Goal: Task Accomplishment & Management: Manage account settings

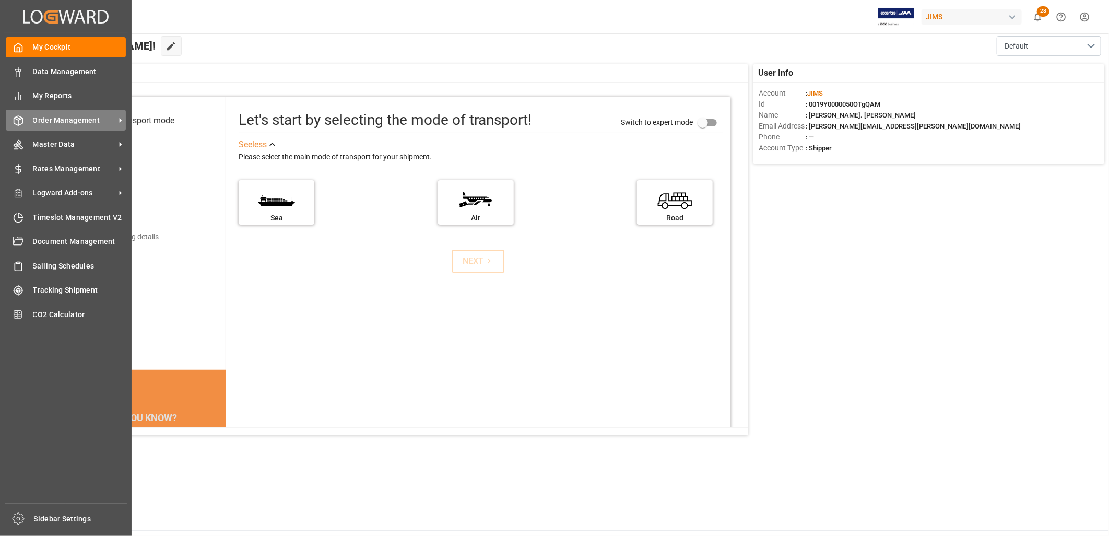
click at [67, 117] on span "Order Management" at bounding box center [74, 120] width 83 height 11
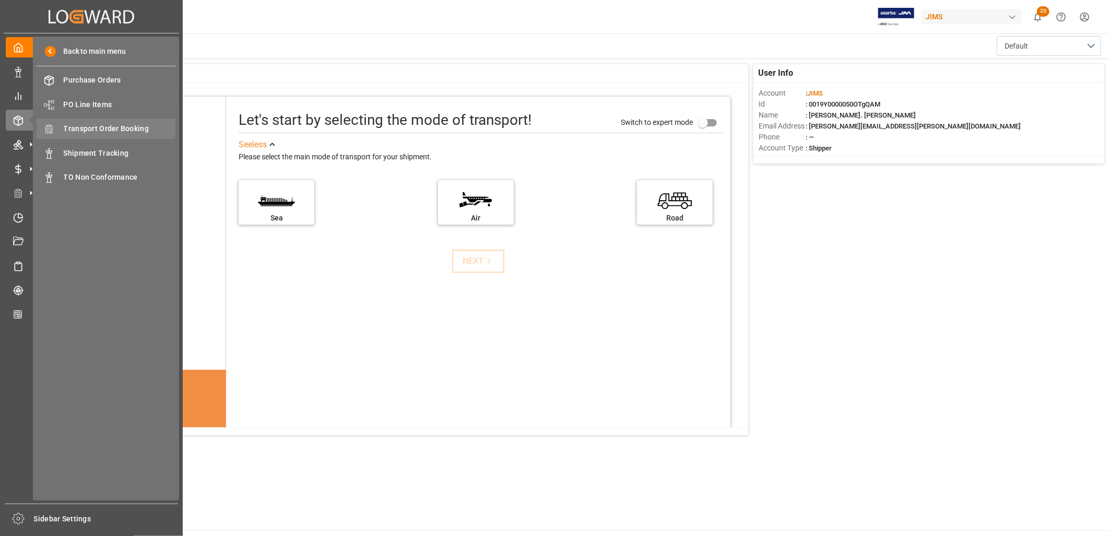
click at [138, 126] on span "Transport Order Booking" at bounding box center [120, 128] width 112 height 11
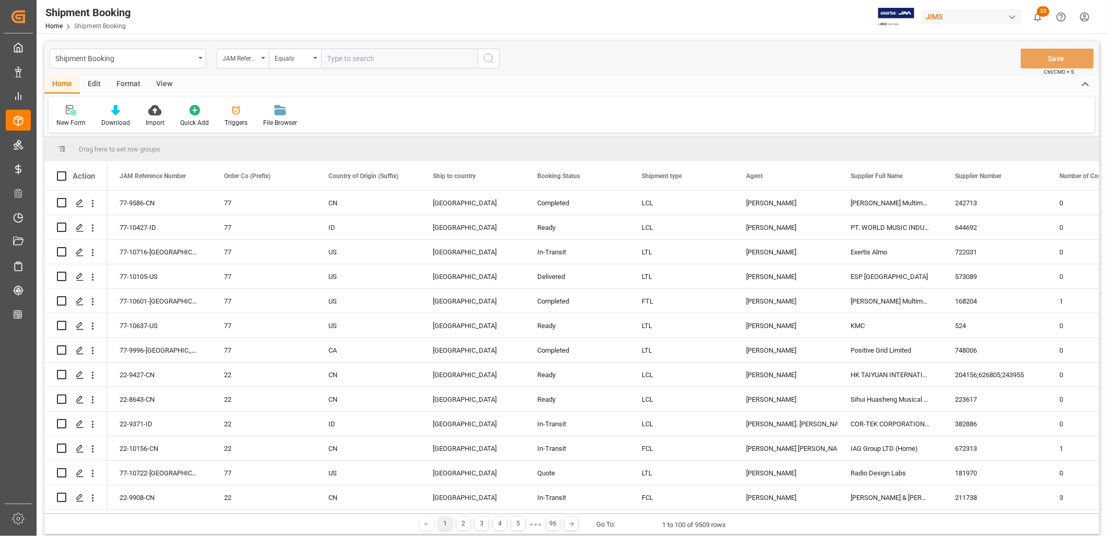
click at [335, 59] on input "text" at bounding box center [399, 59] width 157 height 20
type input "22-9739-KR"
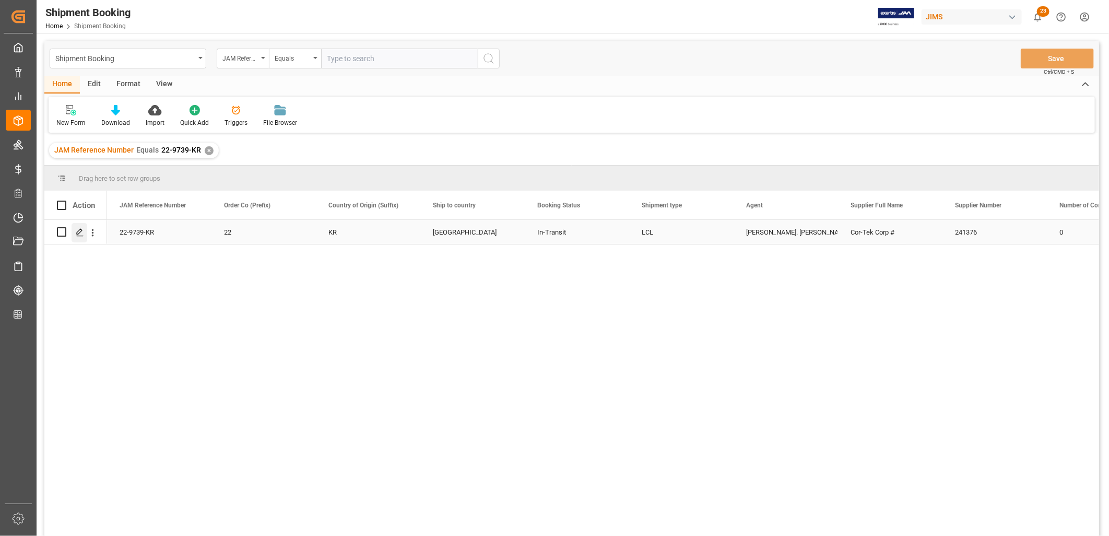
click at [81, 229] on polygon "Press SPACE to select this row." at bounding box center [79, 231] width 5 height 5
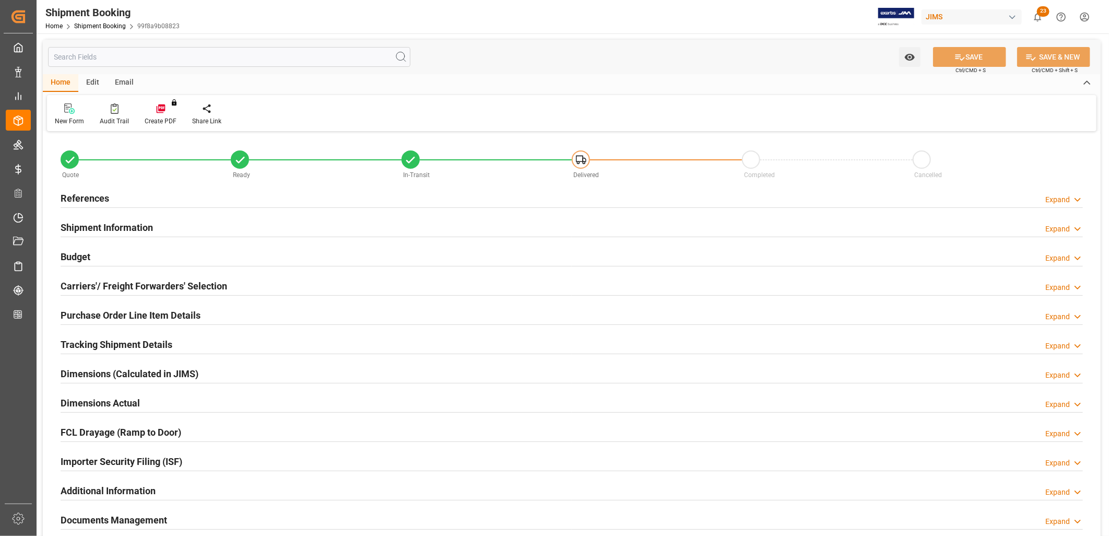
type input "0"
type input "31"
type input "01-07-2025"
click at [88, 195] on h2 "References" at bounding box center [85, 198] width 49 height 14
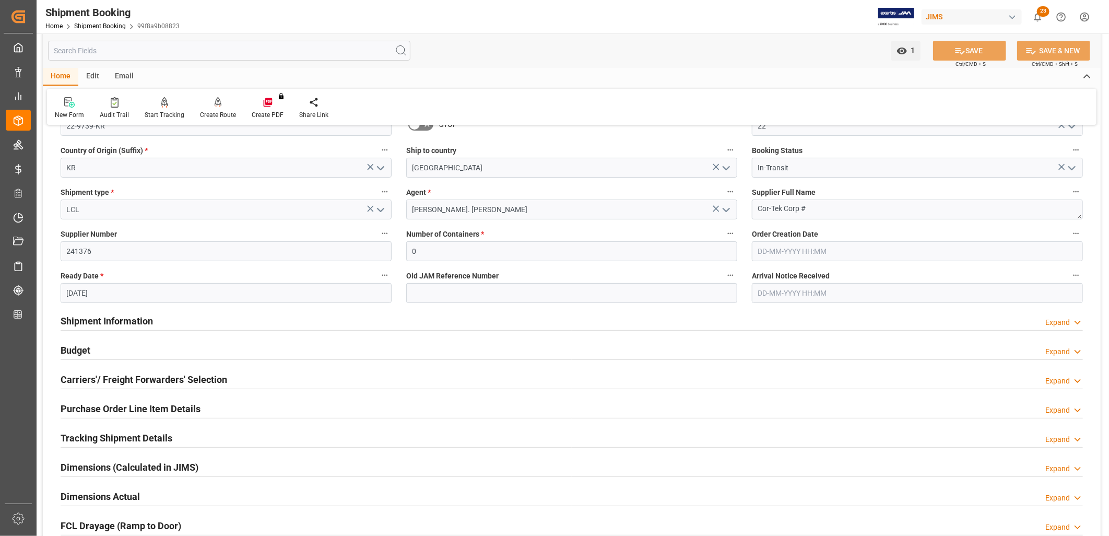
scroll to position [116, 0]
click at [127, 321] on h2 "Shipment Information" at bounding box center [107, 320] width 92 height 14
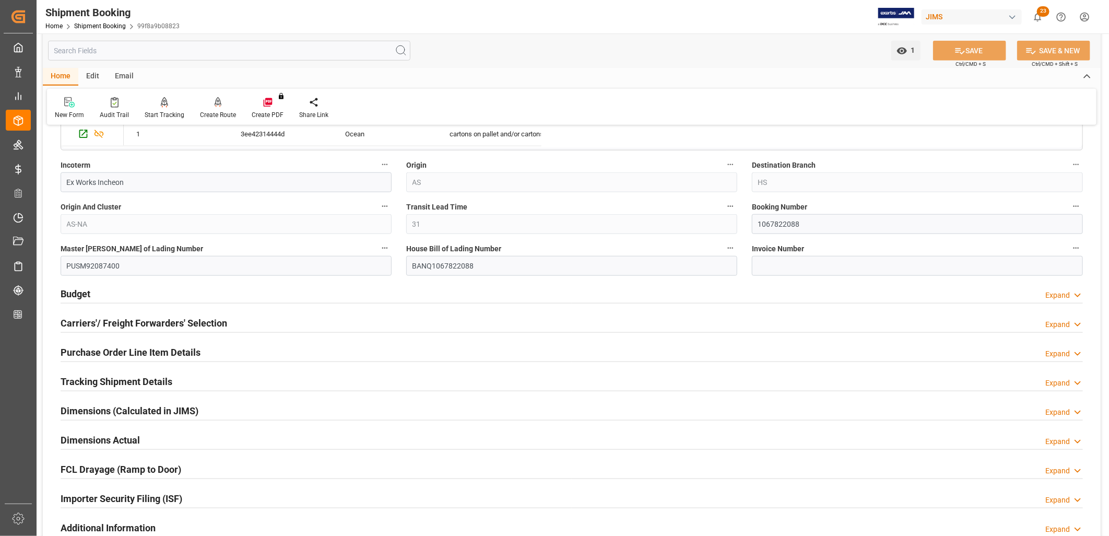
scroll to position [638, 0]
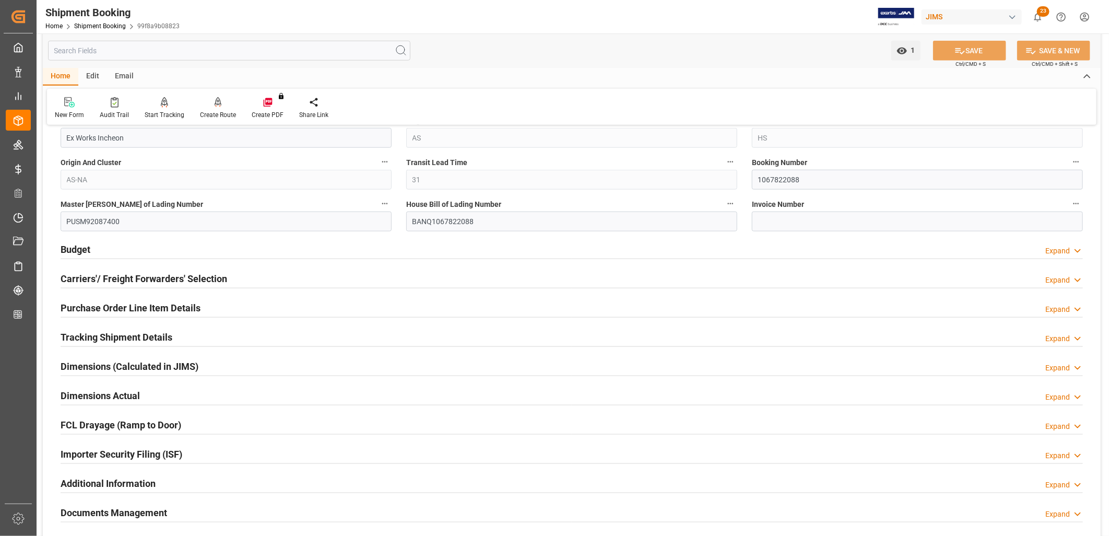
click at [147, 340] on h2 "Tracking Shipment Details" at bounding box center [117, 337] width 112 height 14
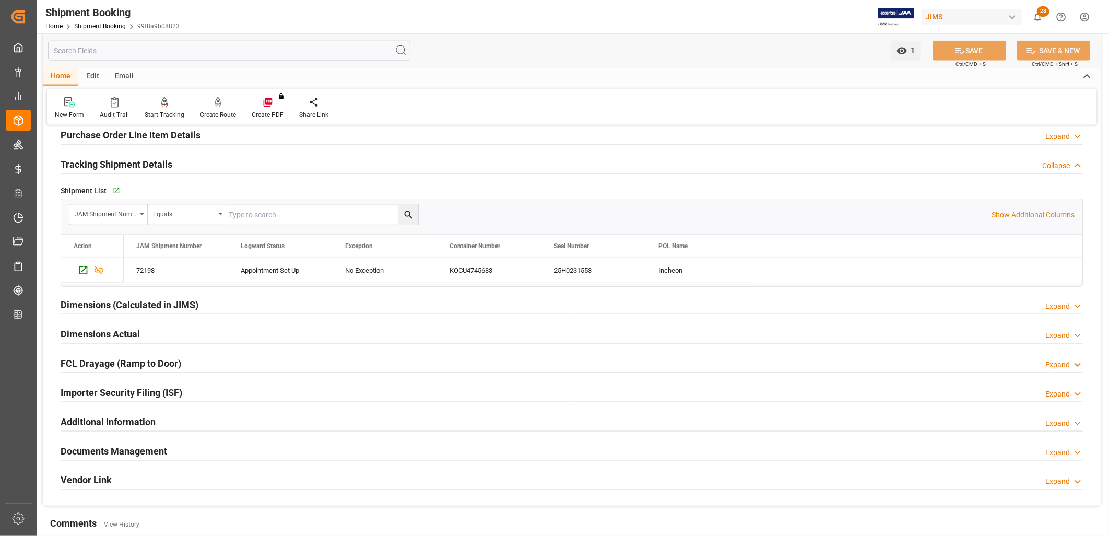
scroll to position [754, 0]
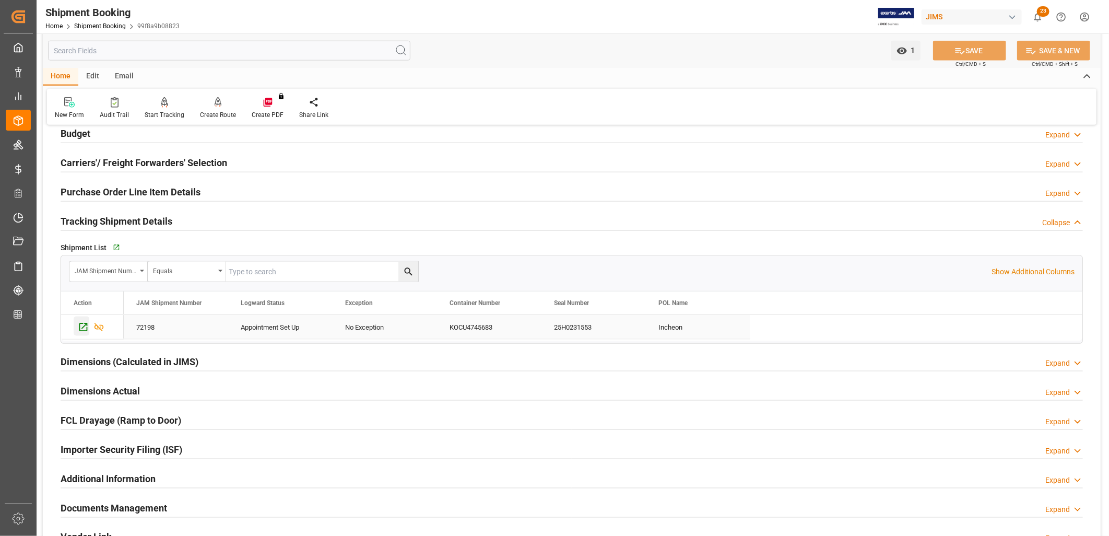
click at [82, 327] on icon "Press SPACE to select this row." at bounding box center [83, 327] width 11 height 11
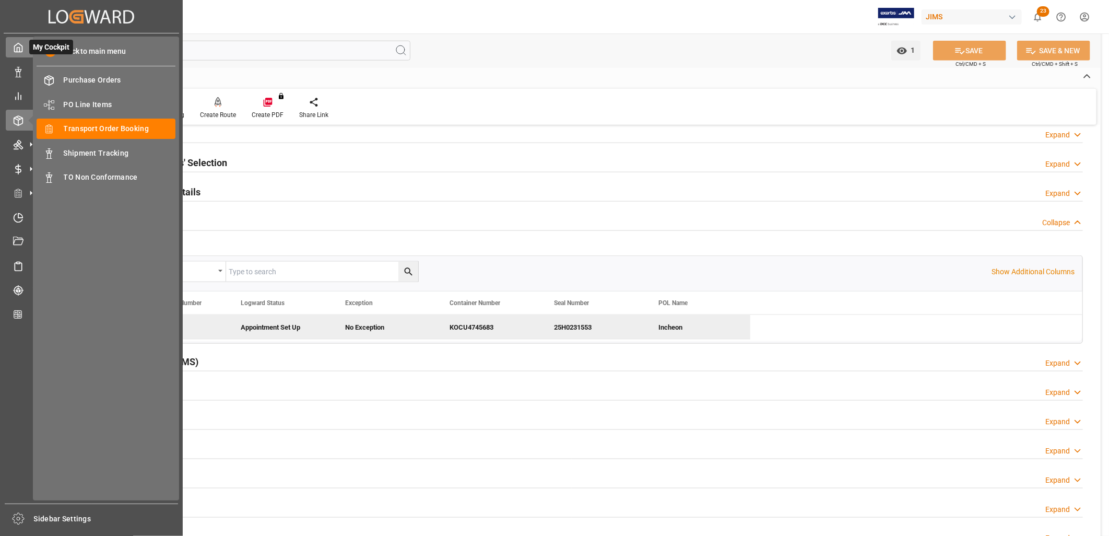
click at [22, 50] on icon at bounding box center [18, 47] width 10 height 10
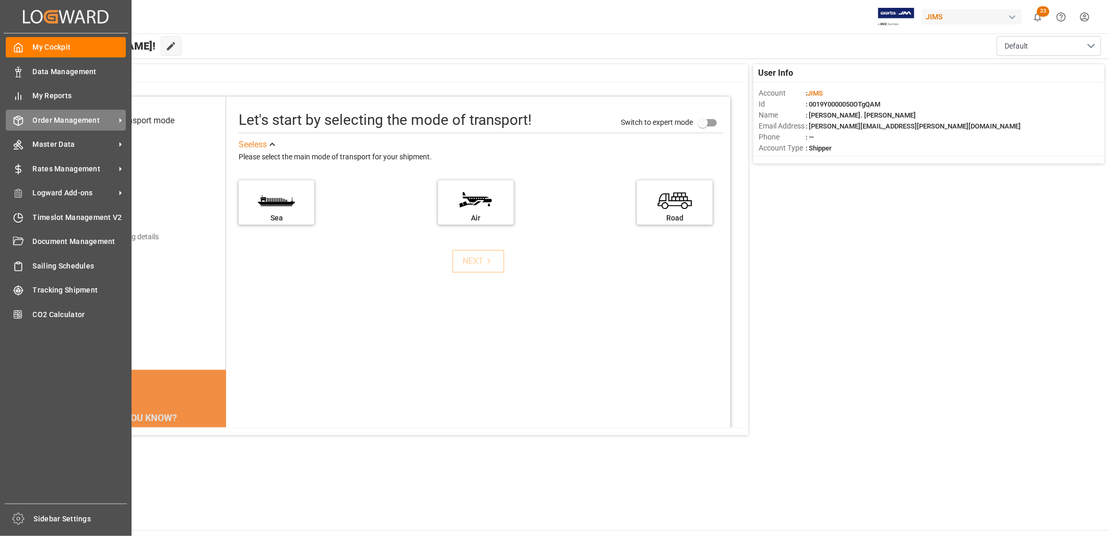
click at [77, 122] on span "Order Management" at bounding box center [74, 120] width 83 height 11
click at [51, 115] on span "Order Management" at bounding box center [74, 120] width 83 height 11
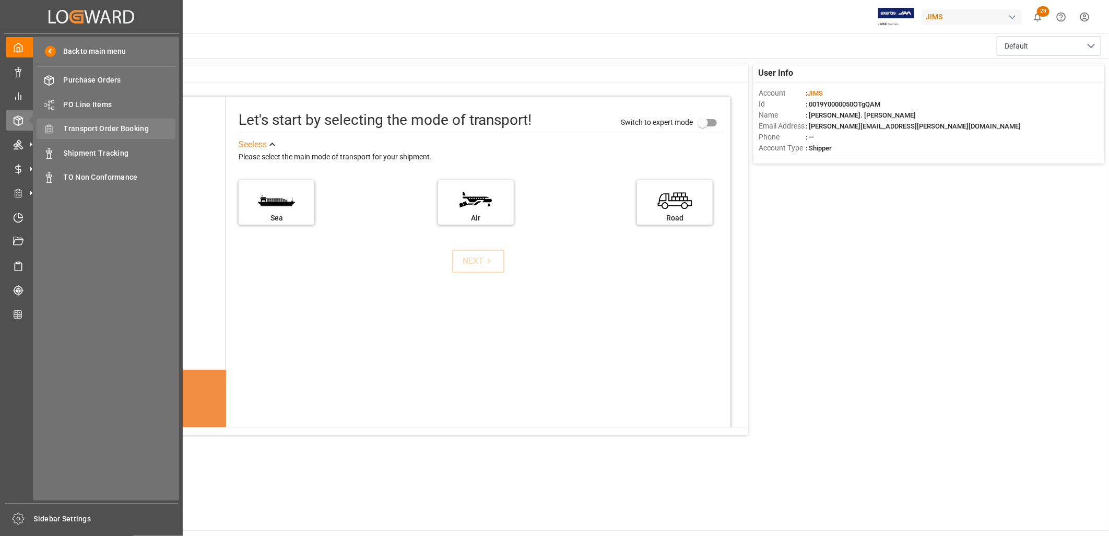
click at [115, 126] on span "Transport Order Booking" at bounding box center [120, 128] width 112 height 11
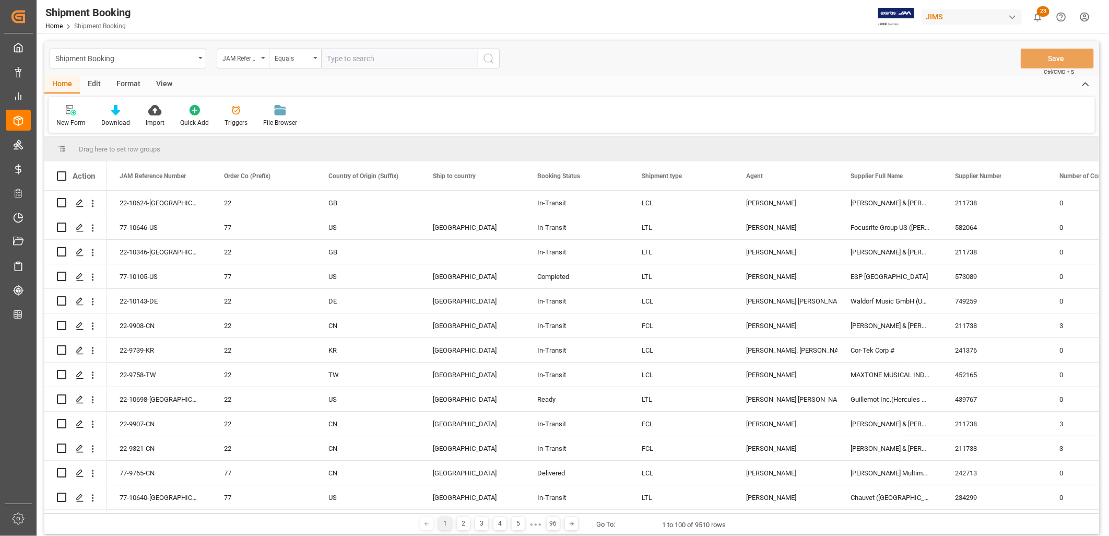
type input "22-9739-ID"
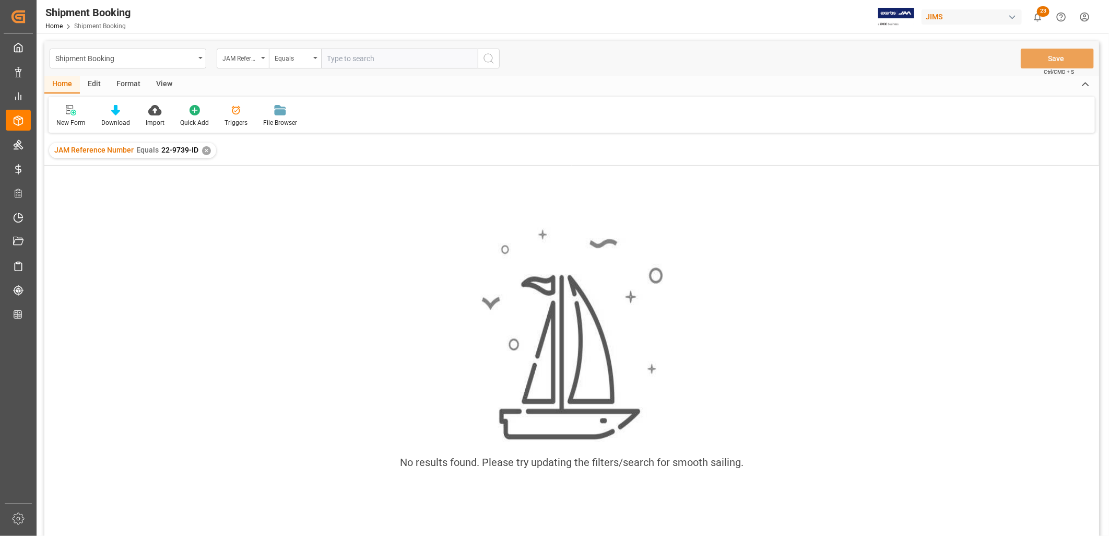
click at [207, 149] on div "✕" at bounding box center [206, 150] width 9 height 9
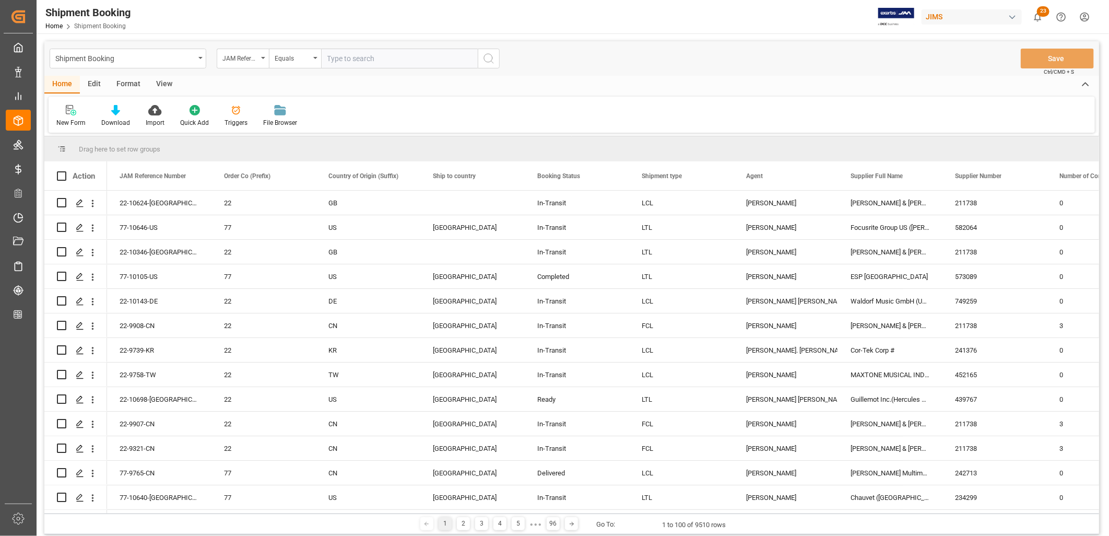
click at [329, 55] on input "text" at bounding box center [399, 59] width 157 height 20
type input "22-9739-ID"
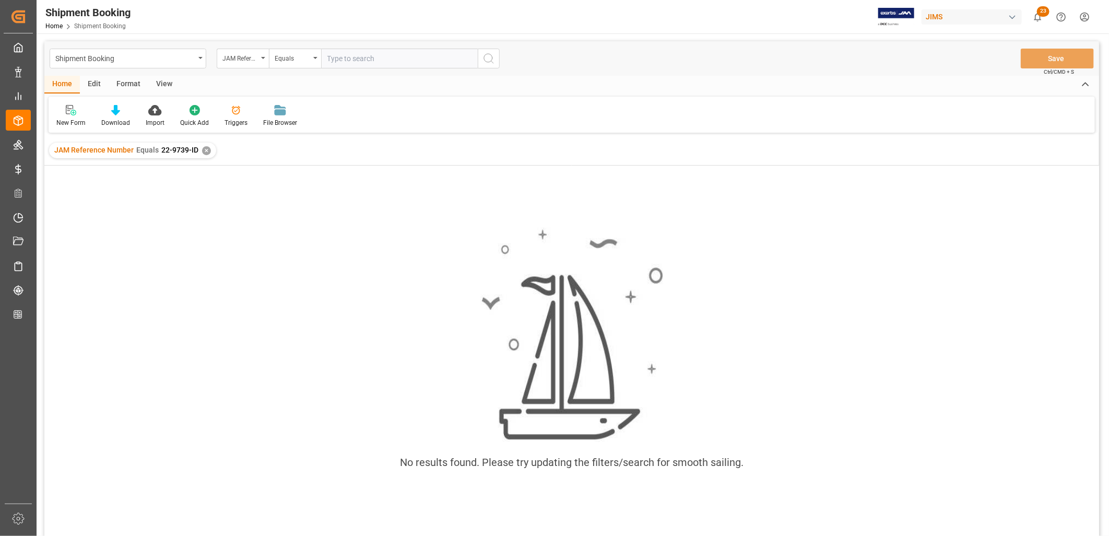
click at [205, 148] on div "✕" at bounding box center [206, 150] width 9 height 9
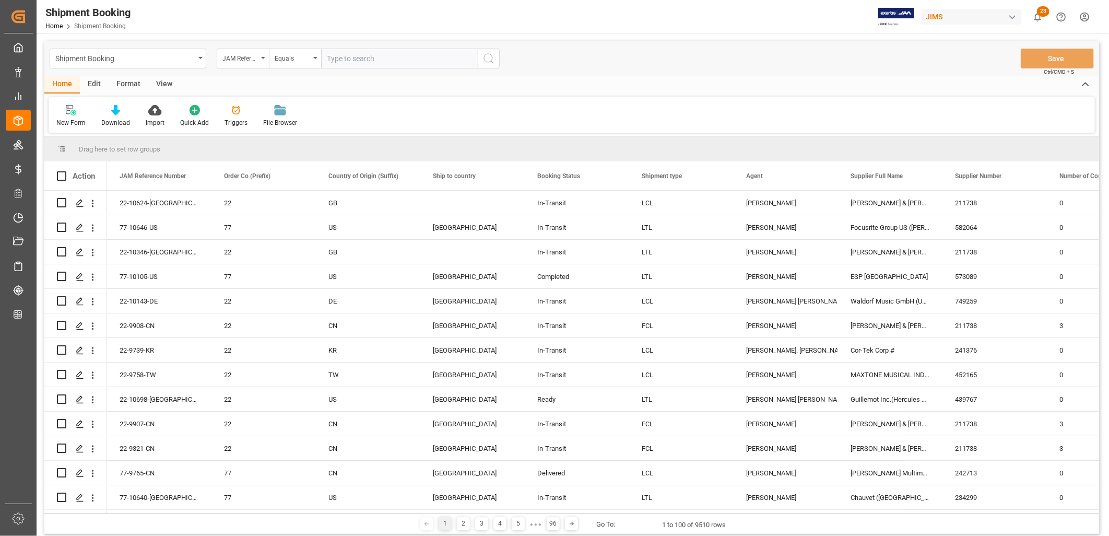
click at [328, 55] on input "text" at bounding box center [399, 59] width 157 height 20
type input "22-9371-ID"
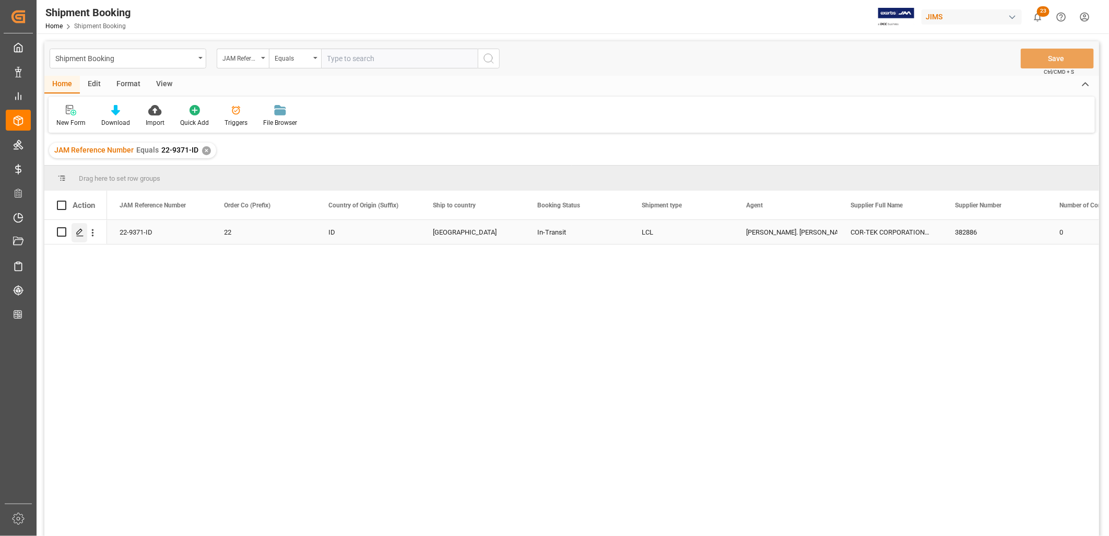
click at [77, 231] on icon "Press SPACE to select this row." at bounding box center [80, 232] width 8 height 8
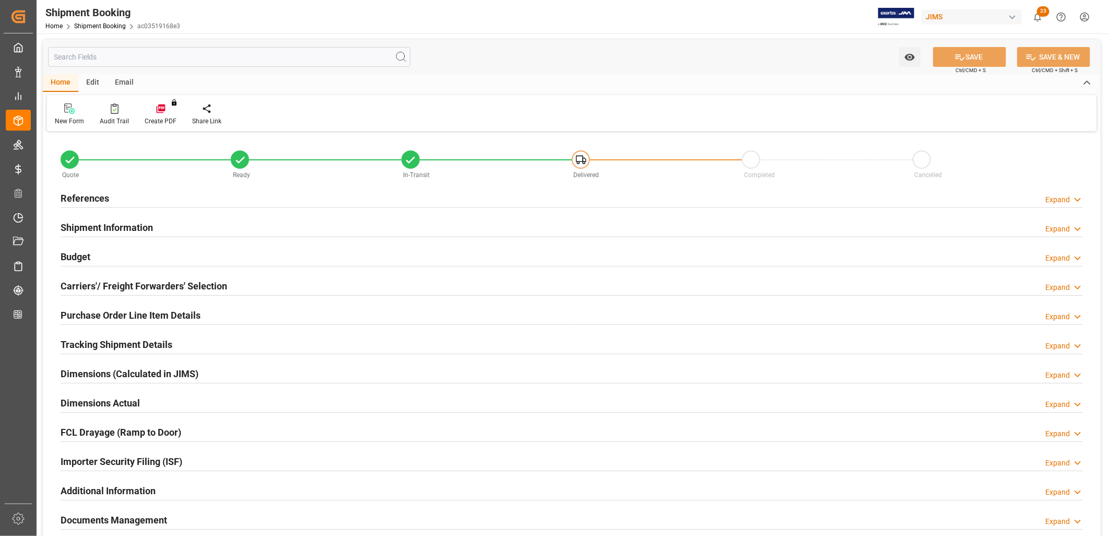
type input "0"
type input "[DATE]"
click at [95, 195] on h2 "References" at bounding box center [85, 198] width 49 height 14
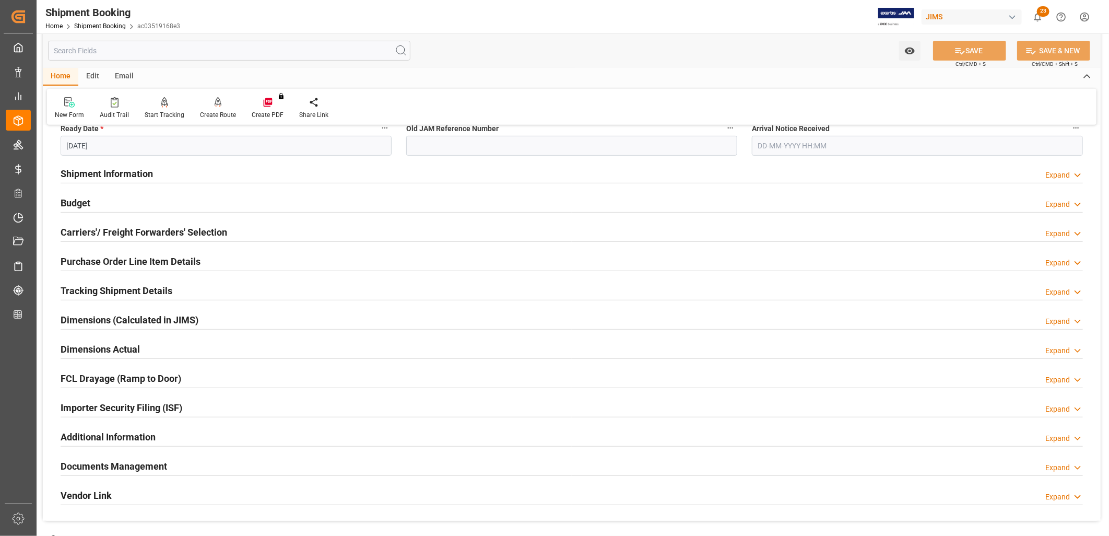
scroll to position [290, 0]
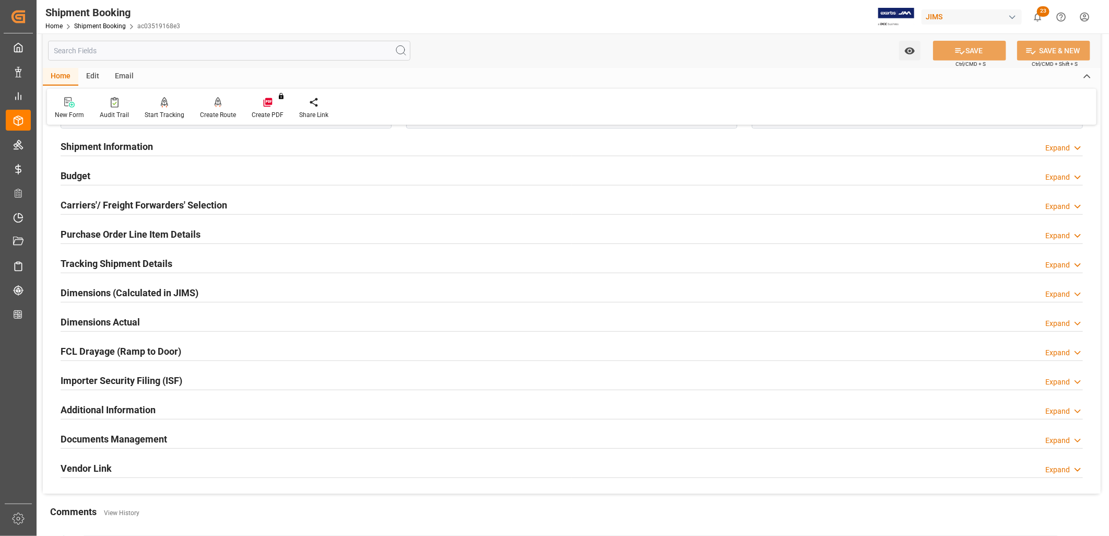
click at [135, 434] on h2 "Documents Management" at bounding box center [114, 439] width 107 height 14
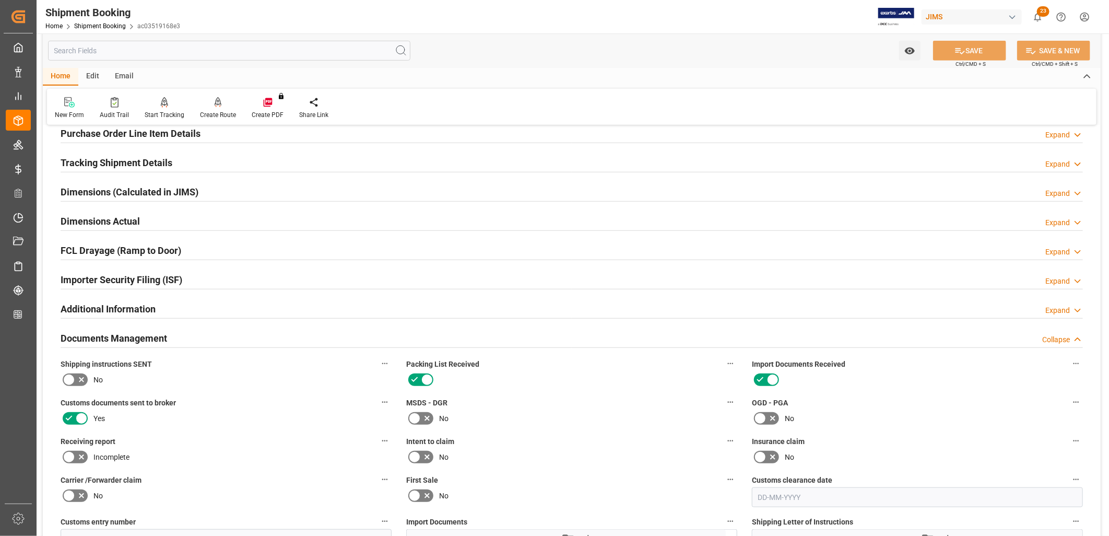
scroll to position [406, 0]
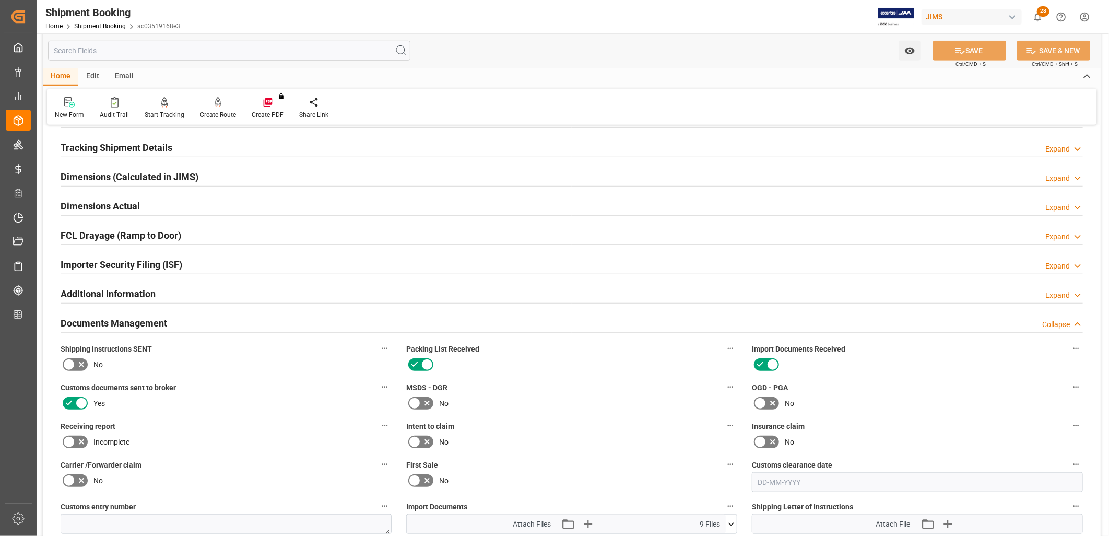
click at [66, 364] on icon at bounding box center [69, 364] width 6 height 5
click at [0, 0] on input "checkbox" at bounding box center [0, 0] width 0 height 0
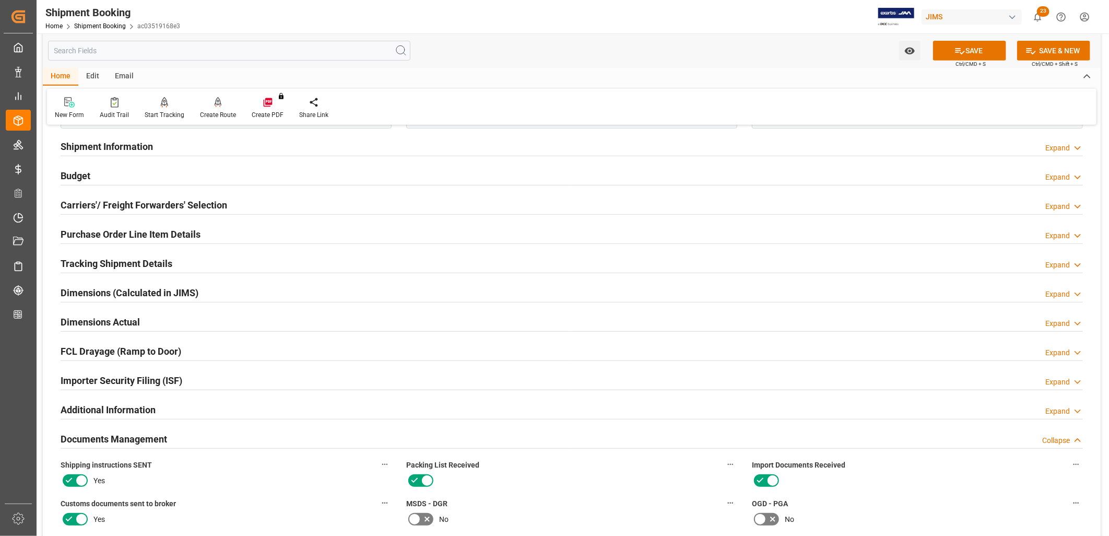
scroll to position [0, 0]
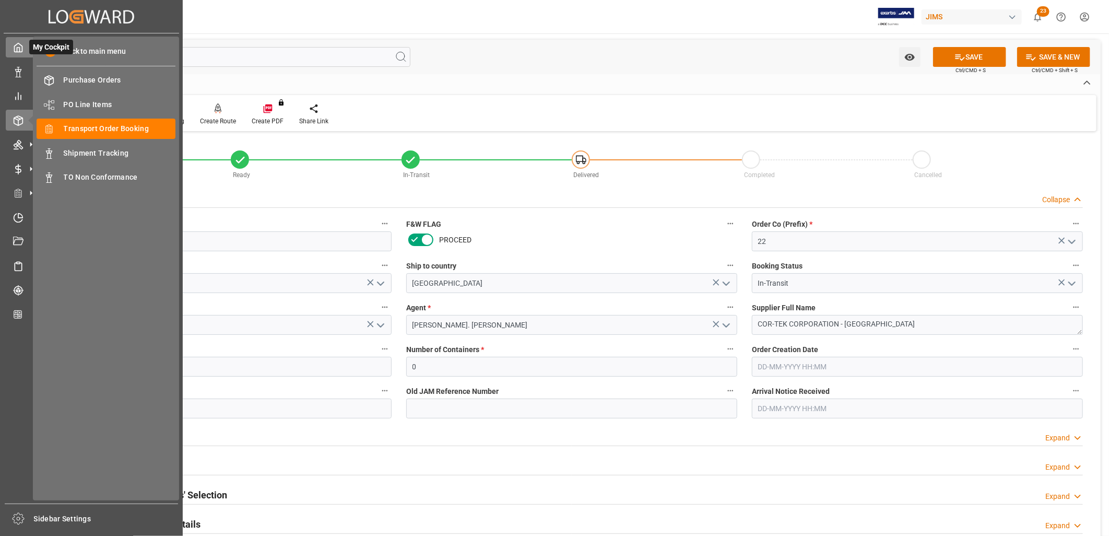
click at [21, 50] on icon at bounding box center [18, 47] width 10 height 10
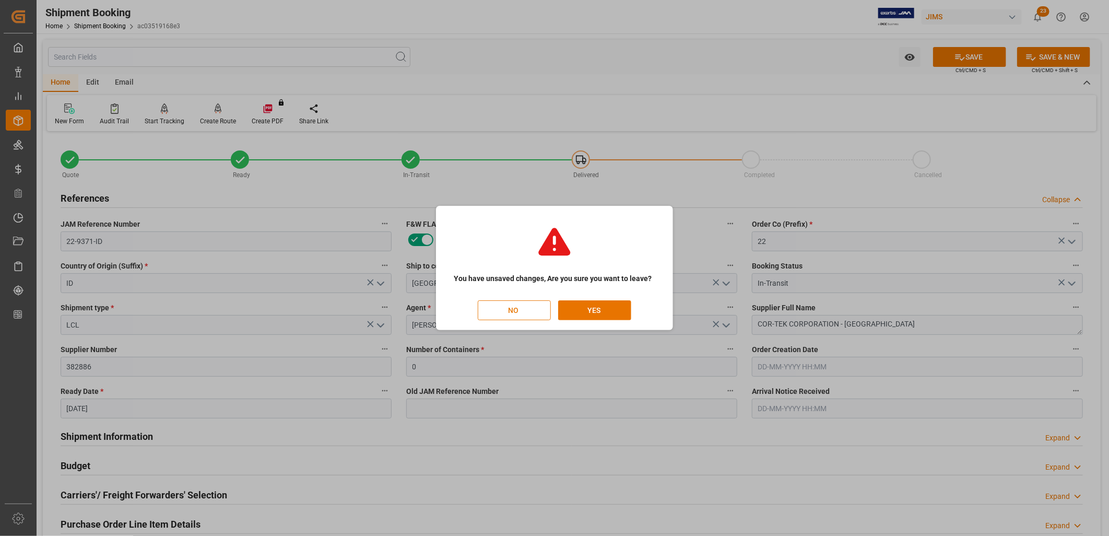
click at [484, 311] on button "NO" at bounding box center [514, 310] width 73 height 20
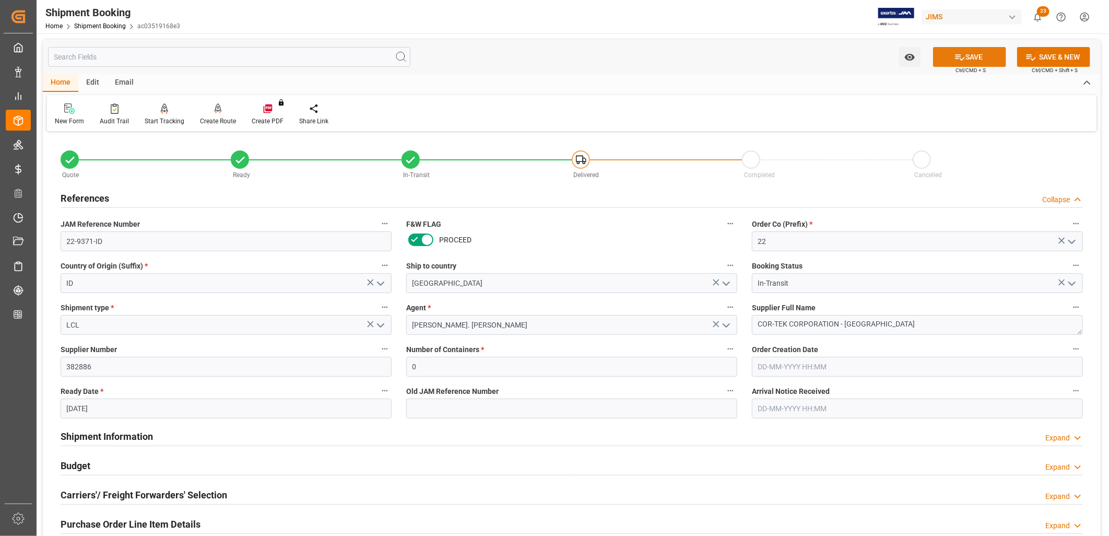
click at [954, 50] on button "SAVE" at bounding box center [969, 57] width 73 height 20
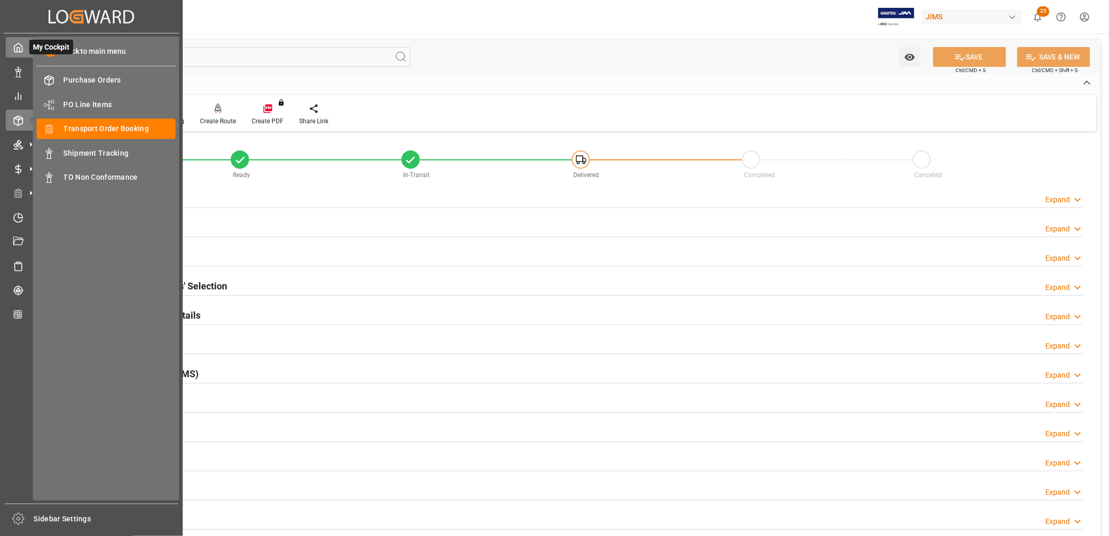
click at [20, 51] on icon at bounding box center [19, 47] width 8 height 9
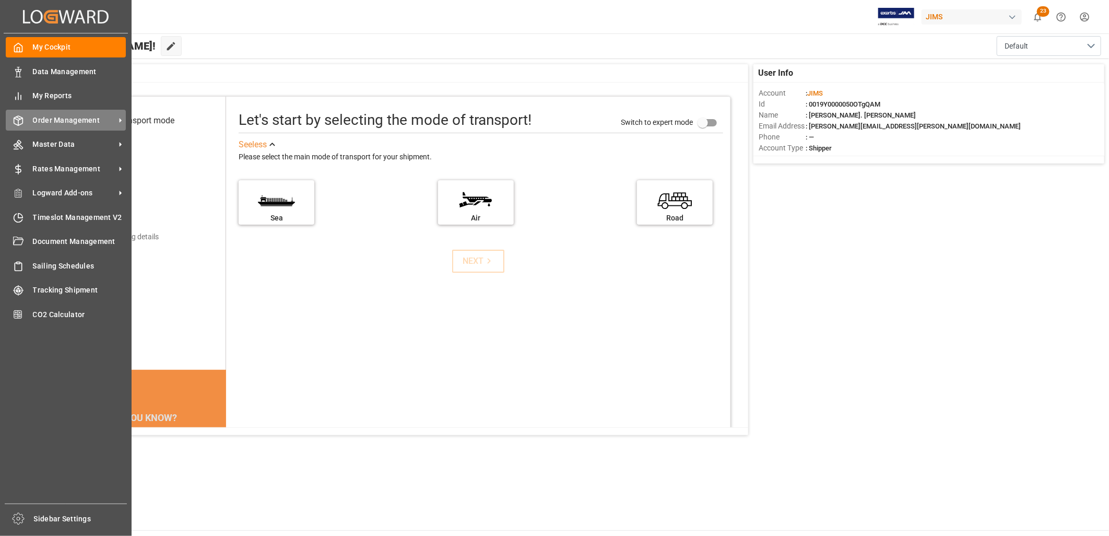
click at [83, 119] on span "Order Management" at bounding box center [74, 120] width 83 height 11
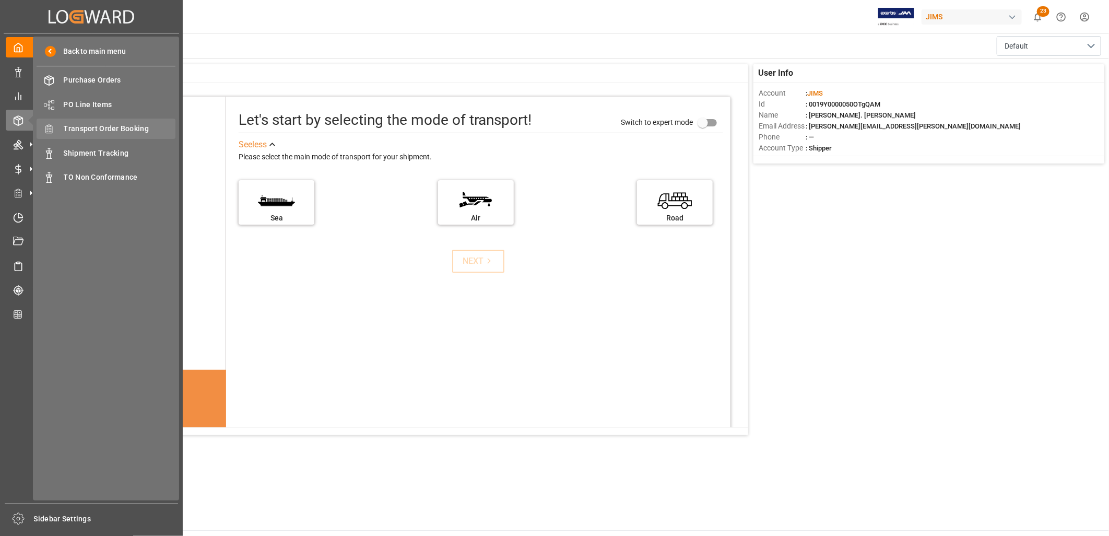
click at [109, 126] on span "Transport Order Booking" at bounding box center [120, 128] width 112 height 11
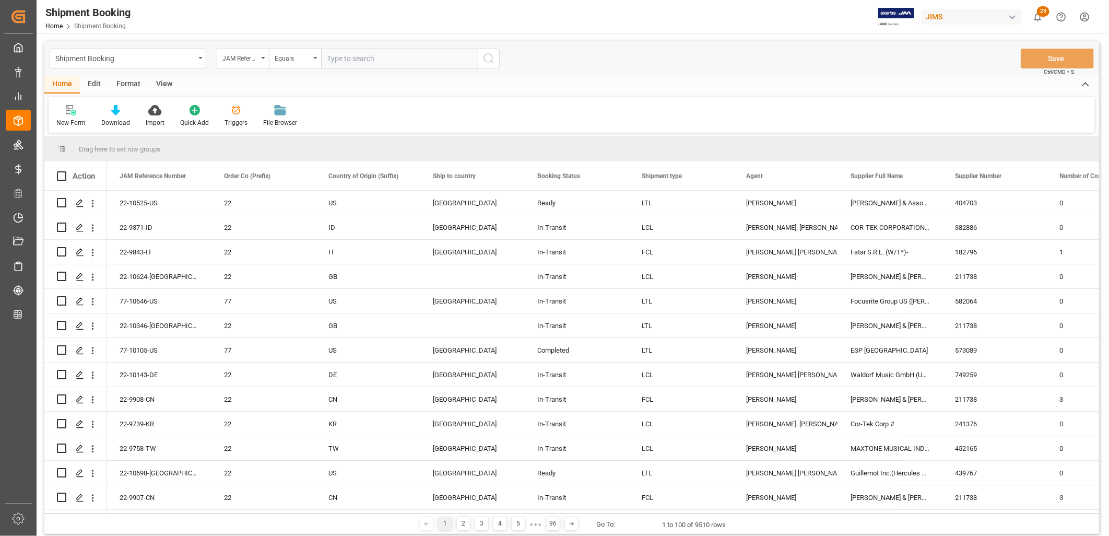
click at [330, 56] on input "text" at bounding box center [399, 59] width 157 height 20
type input "22-10603-CN"
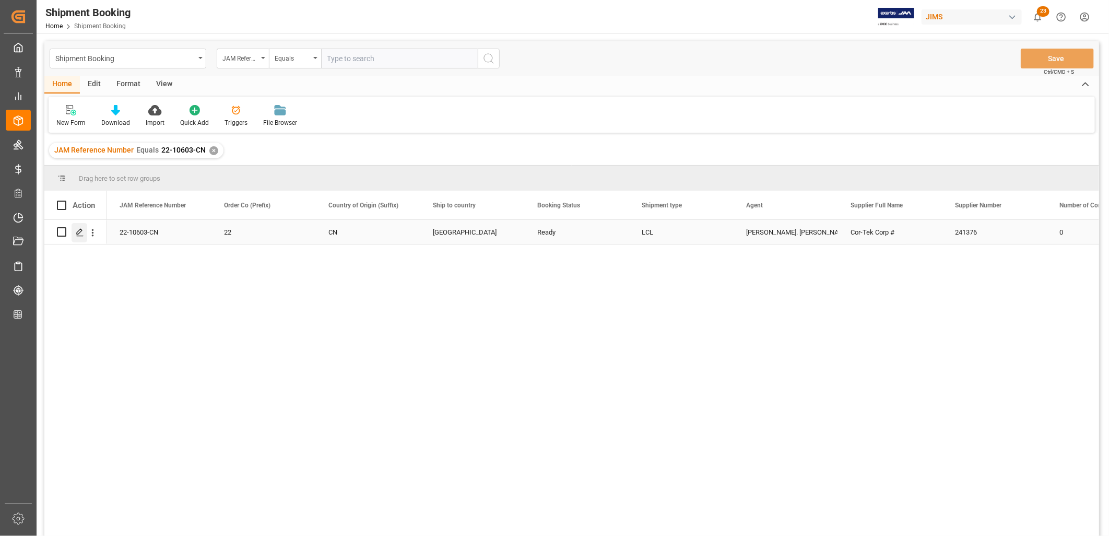
click at [80, 232] on icon "Press SPACE to select this row." at bounding box center [80, 232] width 8 height 8
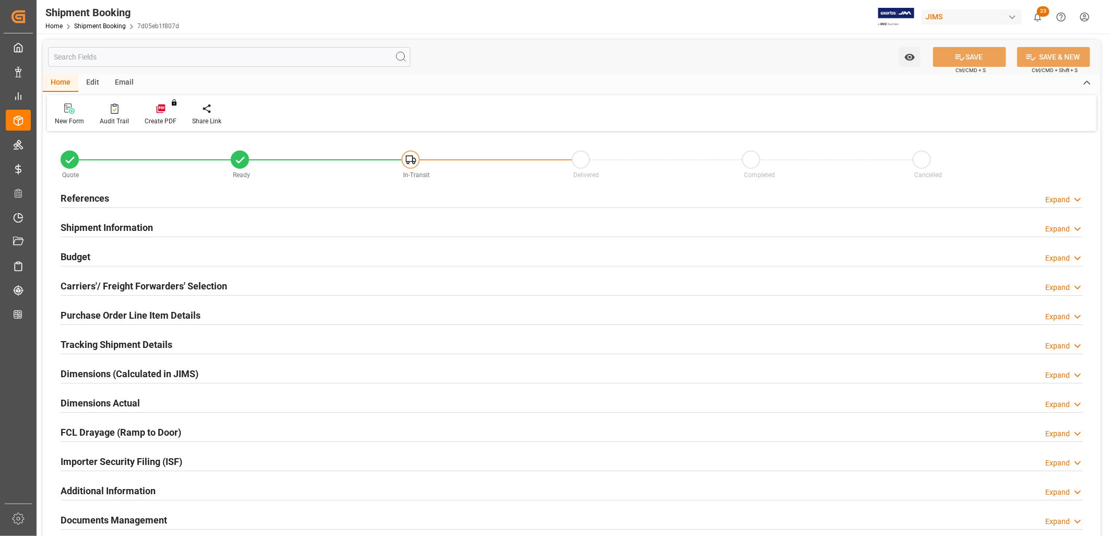
type input "0"
type input "30-08-2025"
click at [101, 195] on h2 "References" at bounding box center [85, 198] width 49 height 14
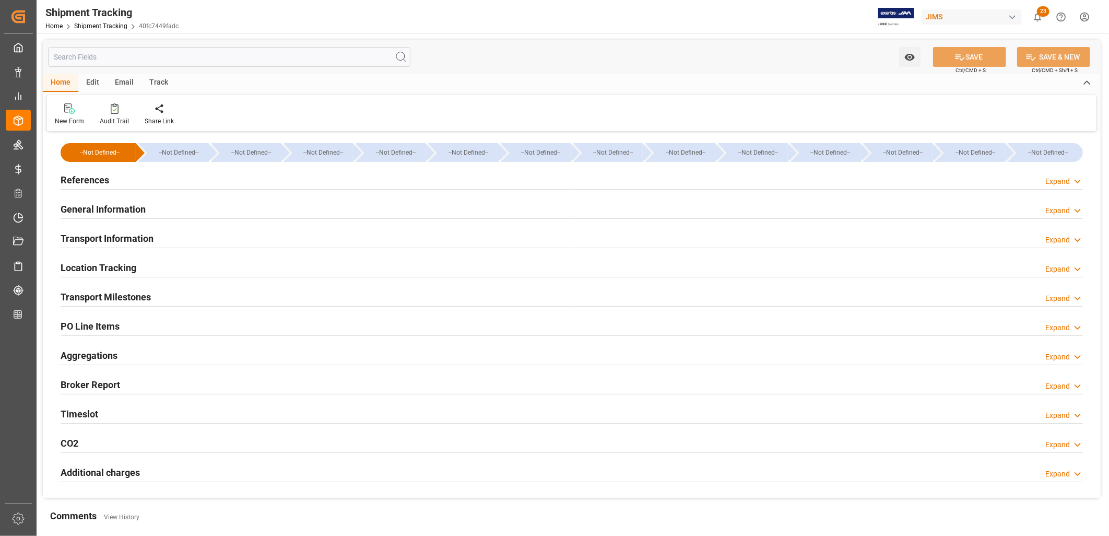
type input "Hyundai"
type input "Hyundai Merchant Marine [DOMAIN_NAME]."
type input "116476"
click at [142, 237] on h2 "Transport Information" at bounding box center [107, 238] width 93 height 14
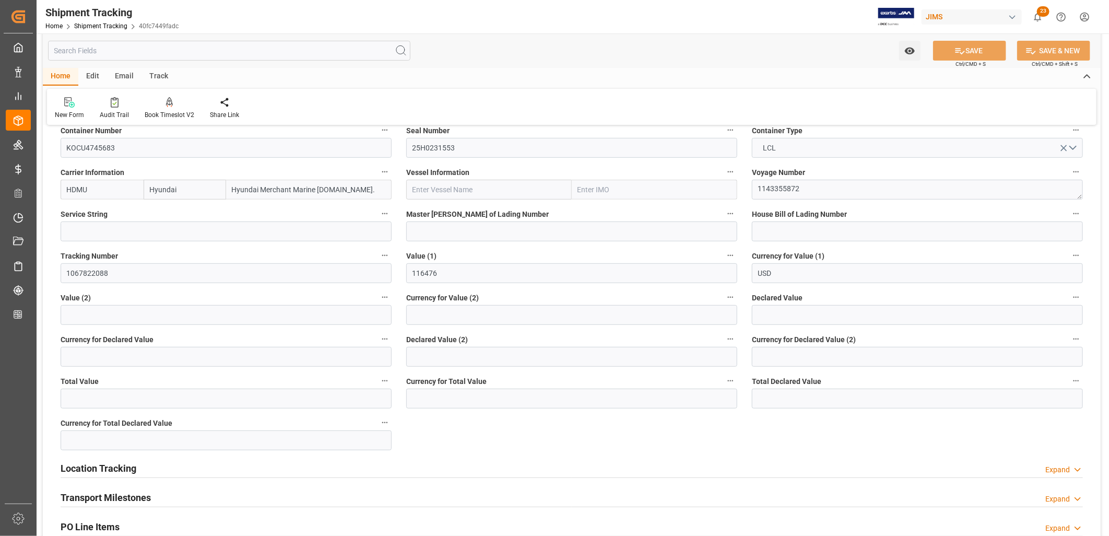
scroll to position [290, 0]
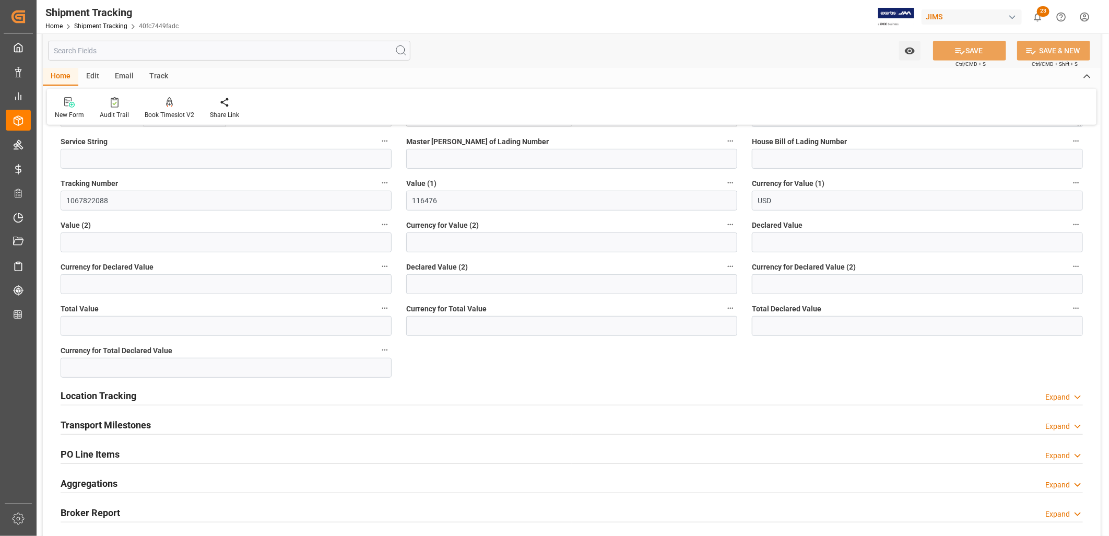
click at [121, 420] on h2 "Transport Milestones" at bounding box center [106, 425] width 90 height 14
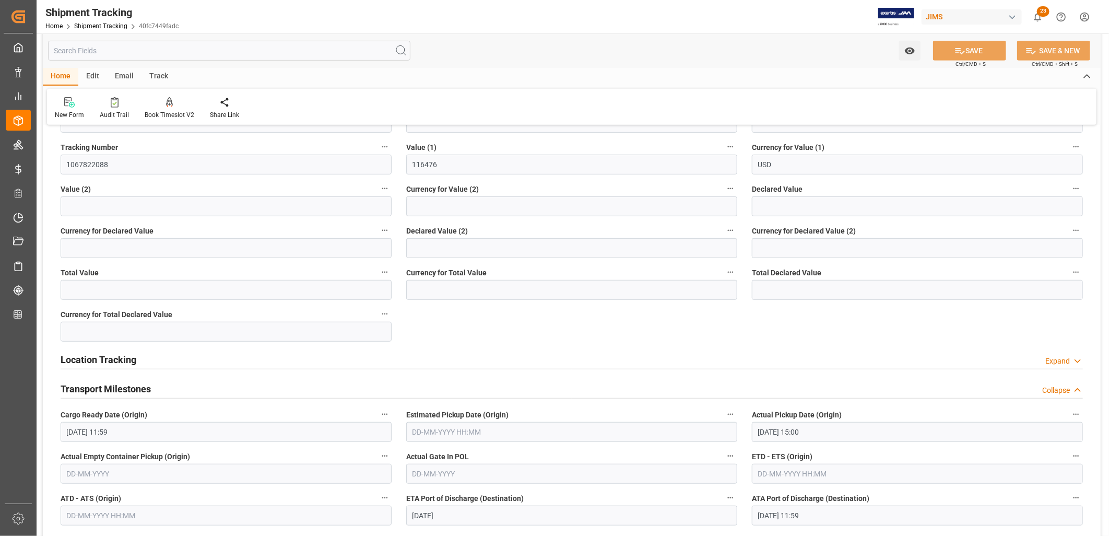
scroll to position [580, 0]
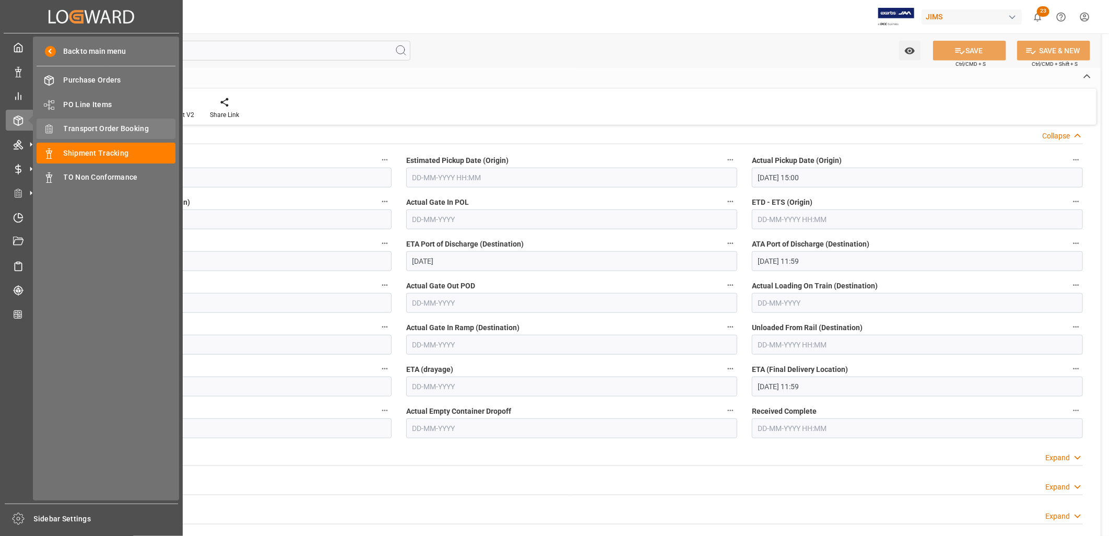
click at [99, 132] on span "Transport Order Booking" at bounding box center [120, 128] width 112 height 11
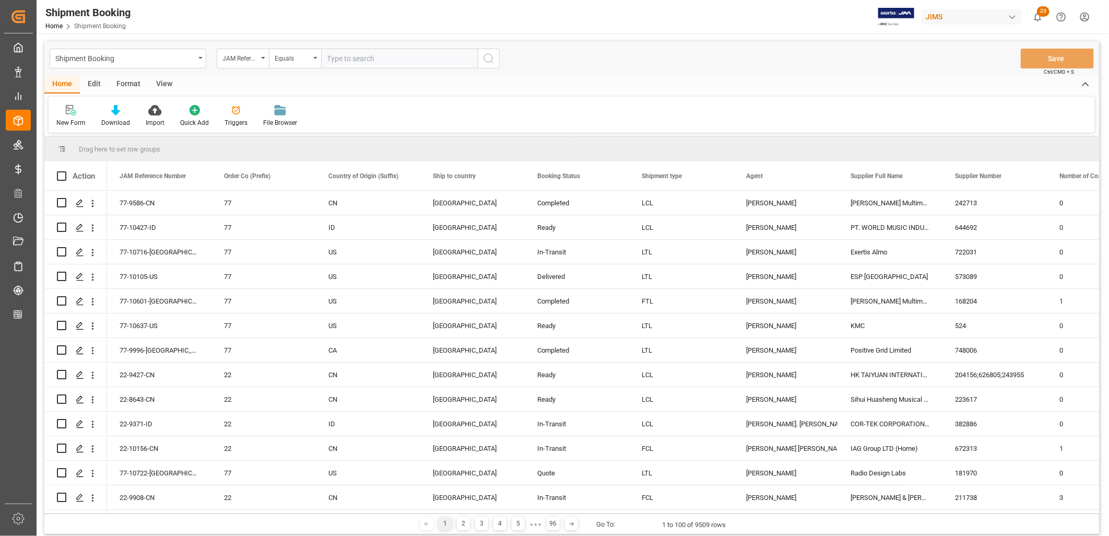
click at [333, 53] on input "text" at bounding box center [399, 59] width 157 height 20
type input "22-9371-ID"
click at [489, 58] on icon "search button" at bounding box center [488, 58] width 13 height 13
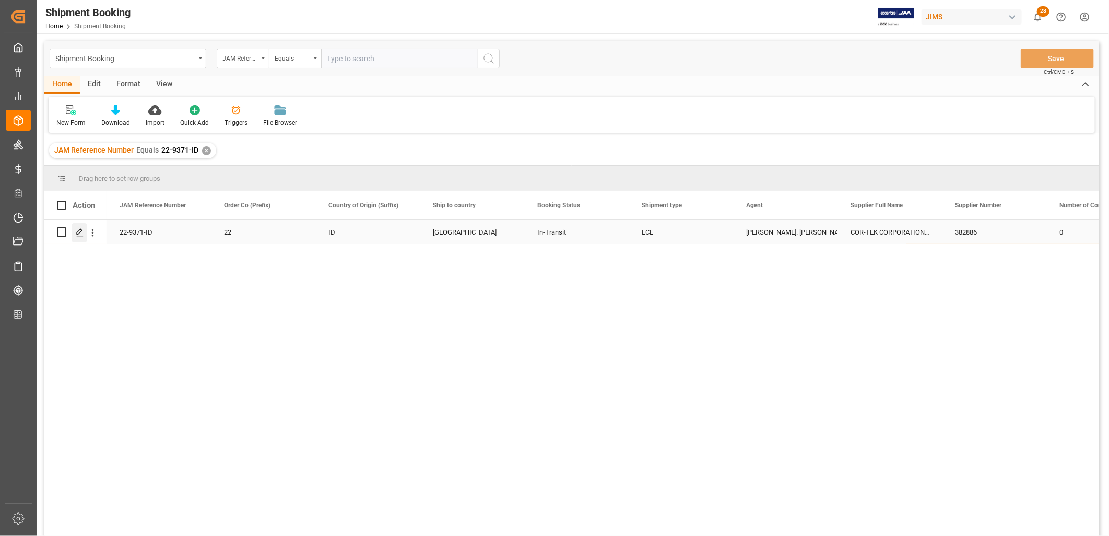
click at [77, 232] on icon "Press SPACE to select this row." at bounding box center [80, 232] width 8 height 8
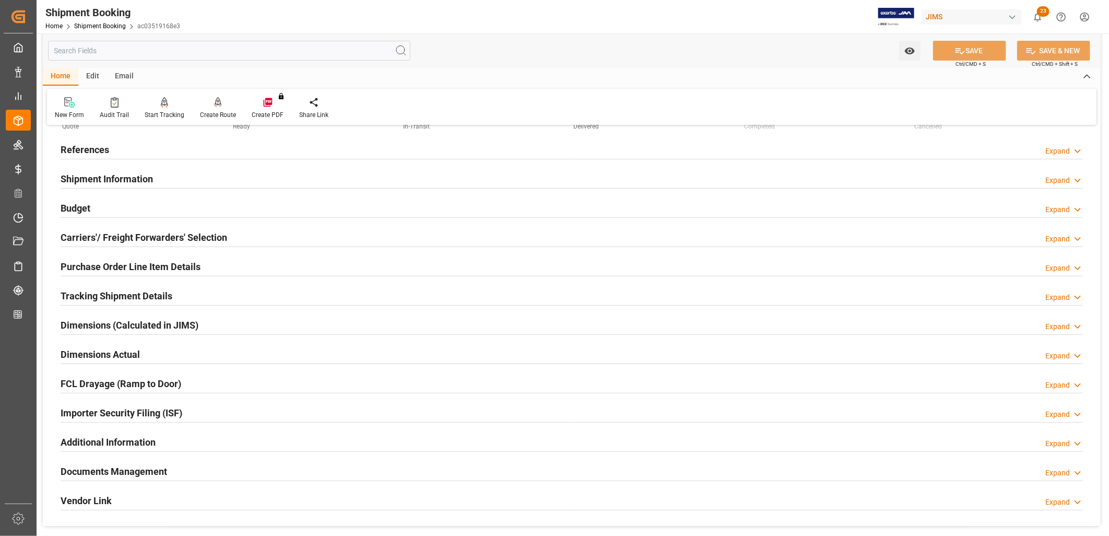
scroll to position [116, 0]
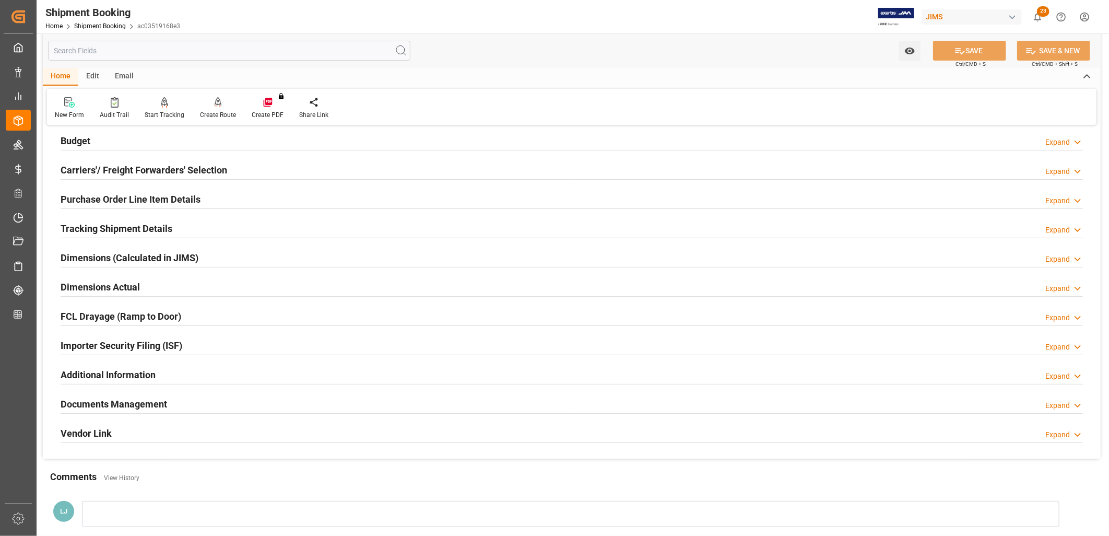
click at [154, 226] on h2 "Tracking Shipment Details" at bounding box center [117, 228] width 112 height 14
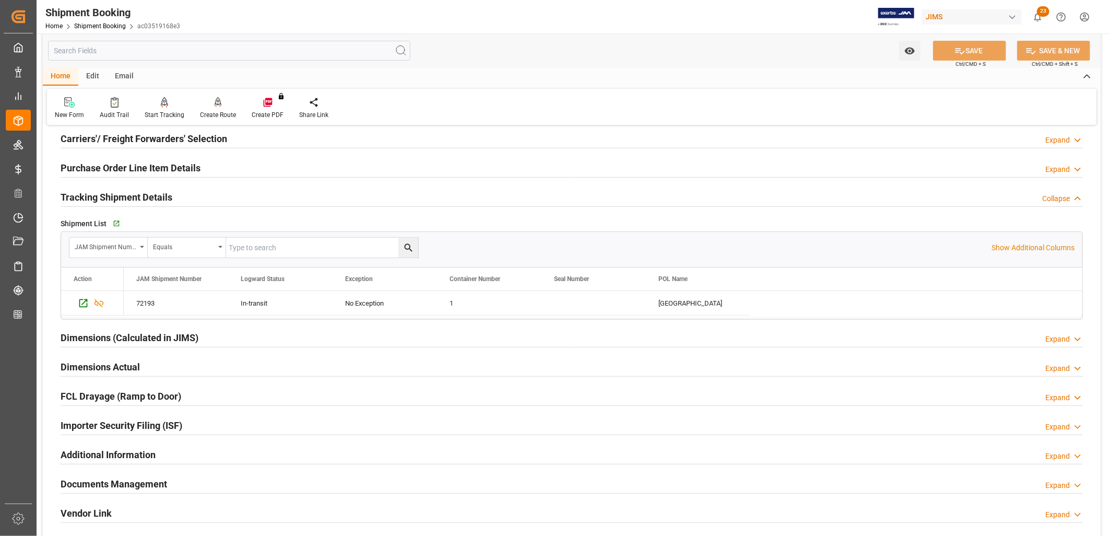
scroll to position [174, 0]
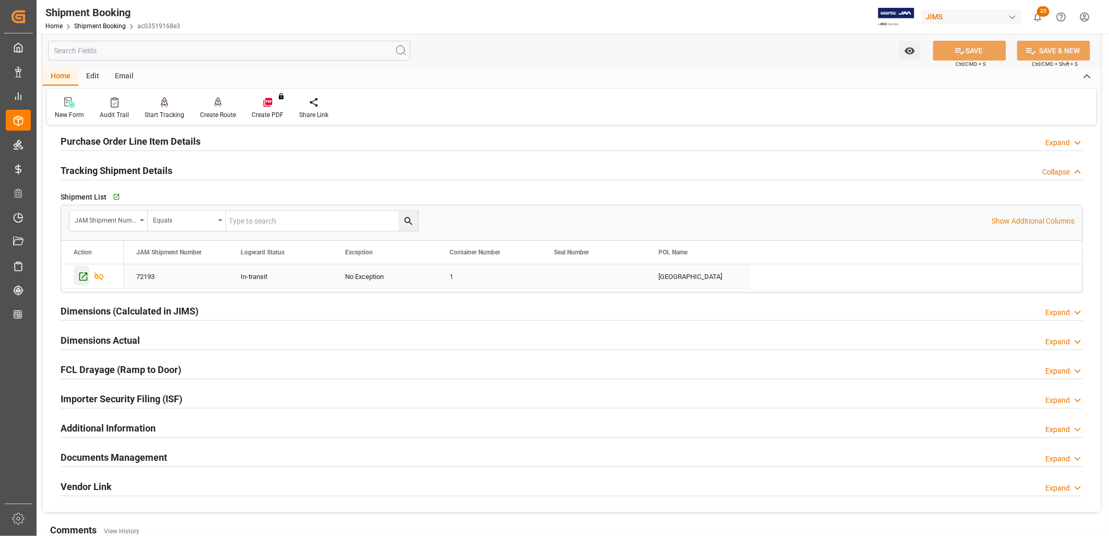
click at [85, 275] on icon "Press SPACE to select this row." at bounding box center [83, 277] width 8 height 8
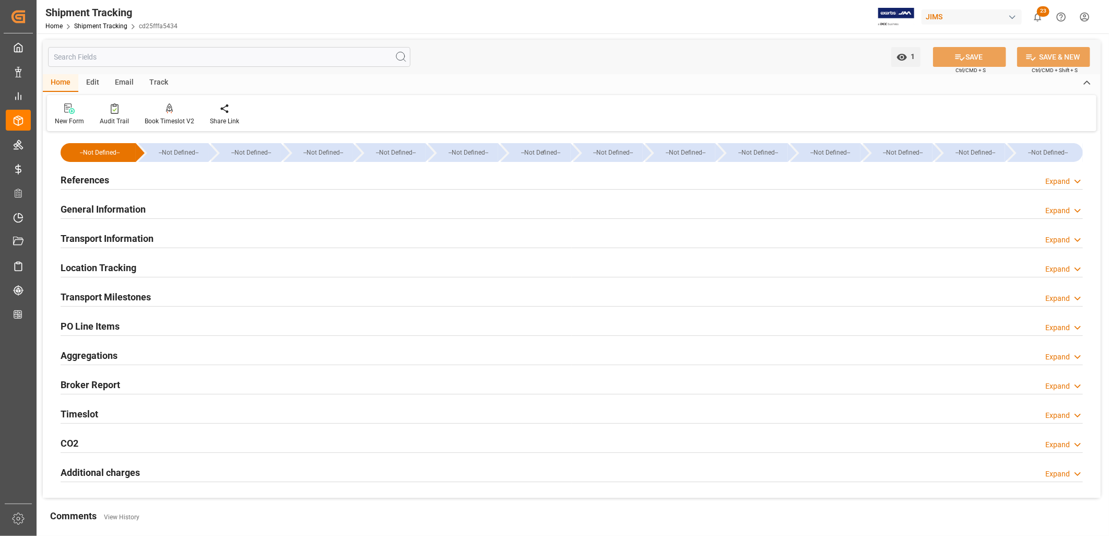
type input "[DATE] 11:59"
type input "[DATE] 00:00"
type input "[DATE] 06:24"
type input "[DATE]"
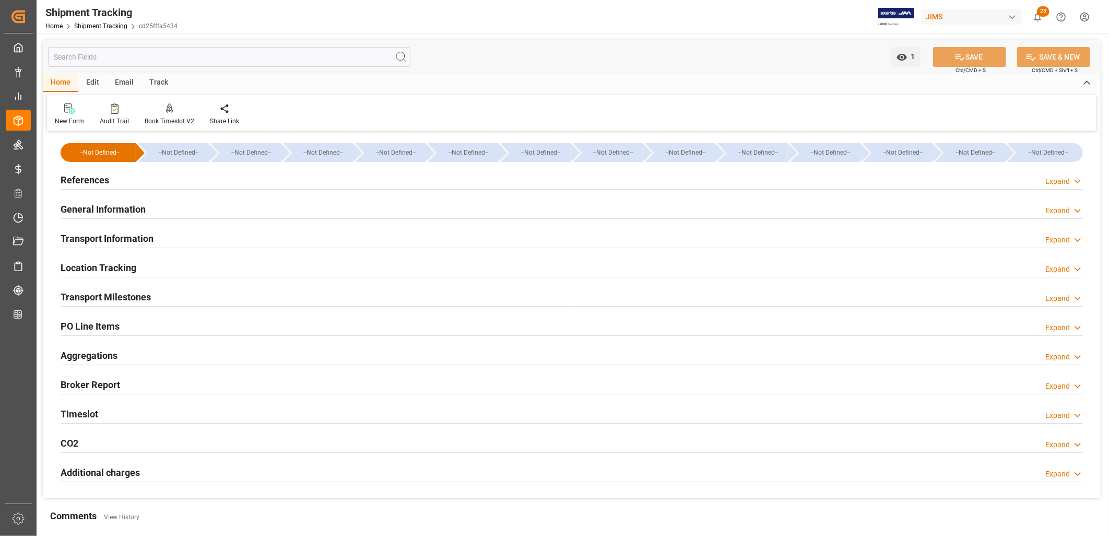
type input "03-08-2025 00:00"
type input "04-09-2025 00:00"
click at [130, 301] on h2 "Transport Milestones" at bounding box center [106, 297] width 90 height 14
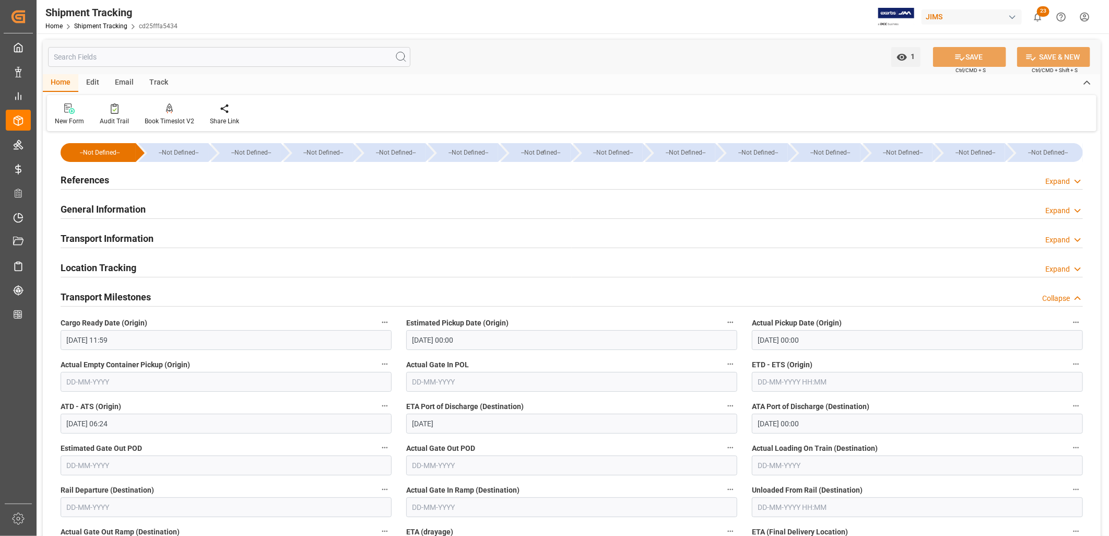
click at [124, 239] on h2 "Transport Information" at bounding box center [107, 238] width 93 height 14
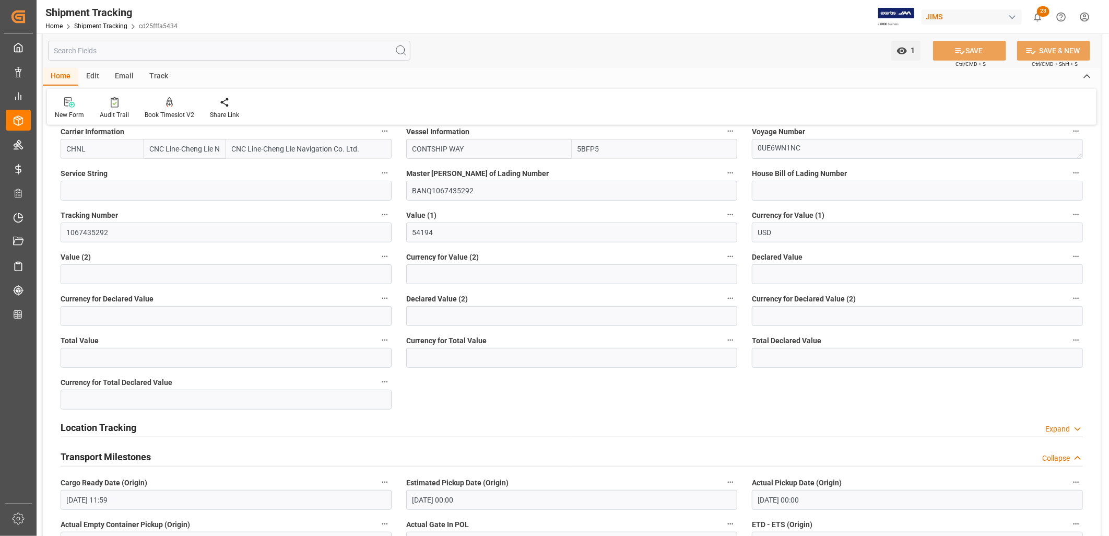
scroll to position [232, 0]
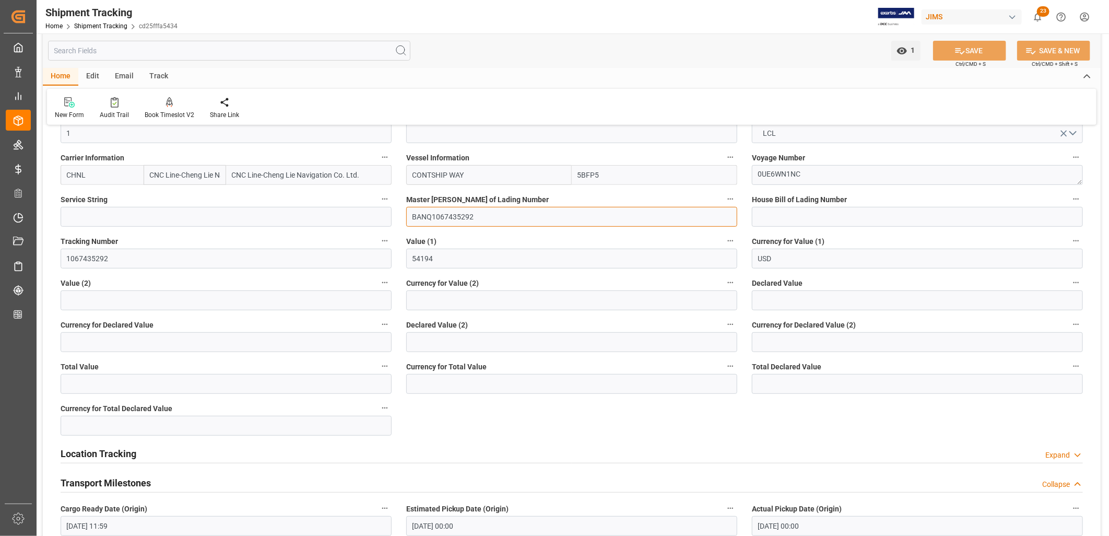
drag, startPoint x: 474, startPoint y: 215, endPoint x: 410, endPoint y: 211, distance: 63.8
click at [410, 211] on input "BANQ1067435292" at bounding box center [571, 217] width 331 height 20
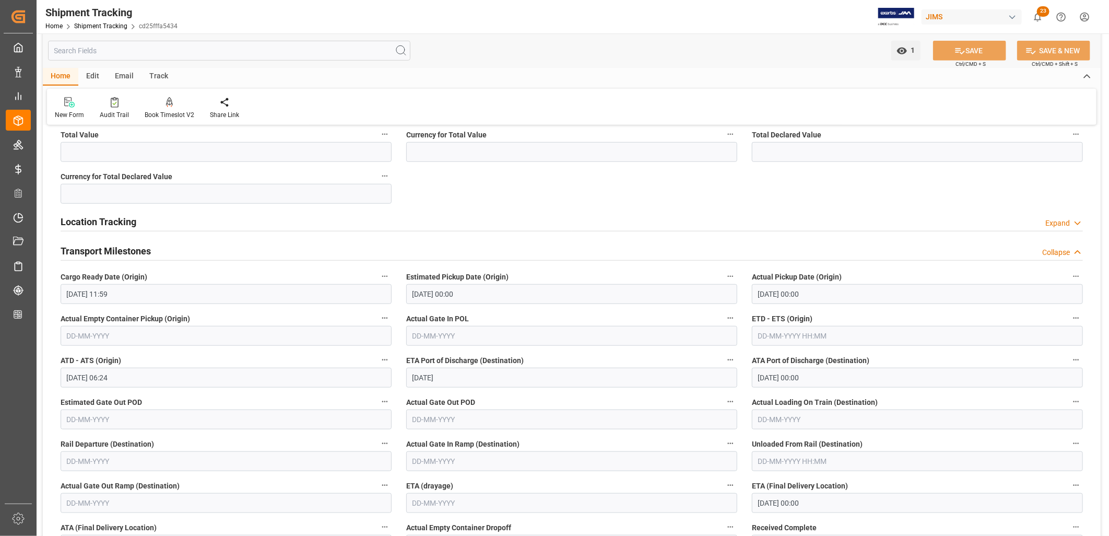
scroll to position [522, 0]
